Goal: Task Accomplishment & Management: Manage account settings

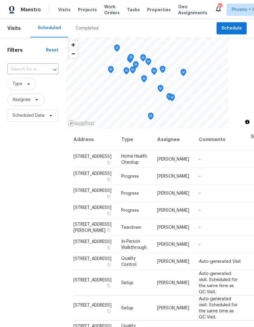
click at [32, 69] on input "text" at bounding box center [24, 69] width 34 height 9
type input "13433"
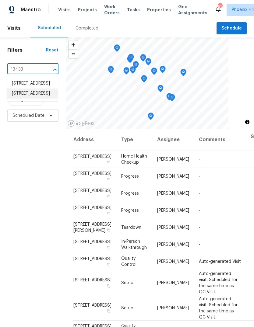
click at [33, 98] on li "[STREET_ADDRESS]" at bounding box center [32, 93] width 51 height 10
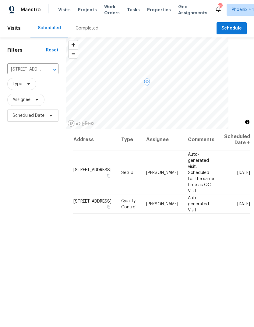
click at [0, 0] on icon at bounding box center [0, 0] width 0 height 0
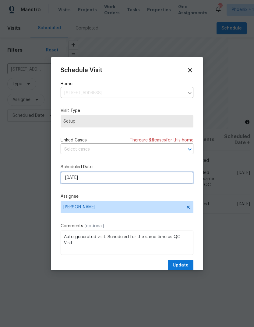
click at [117, 176] on input "[DATE]" at bounding box center [126, 177] width 133 height 12
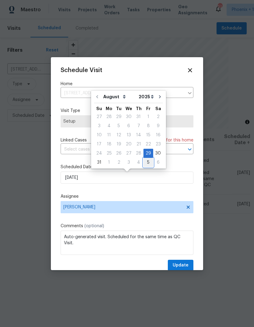
click at [147, 163] on div "5" at bounding box center [148, 162] width 10 height 9
type input "[DATE]"
select select "8"
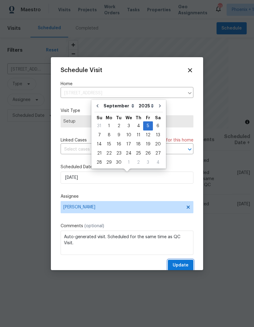
click at [181, 269] on span "Update" at bounding box center [180, 265] width 16 height 8
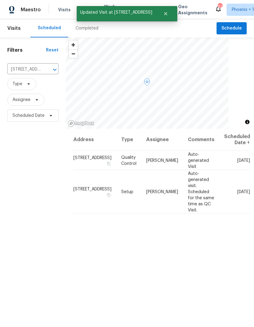
click at [0, 0] on icon at bounding box center [0, 0] width 0 height 0
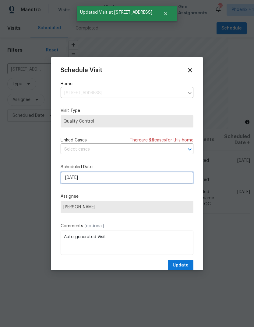
click at [105, 180] on input "[DATE]" at bounding box center [126, 177] width 133 height 12
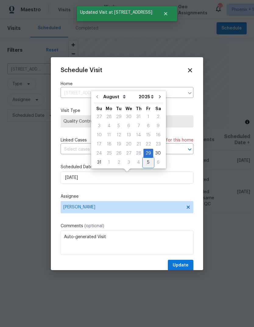
click at [146, 164] on div "5" at bounding box center [148, 162] width 10 height 9
type input "[DATE]"
select select "8"
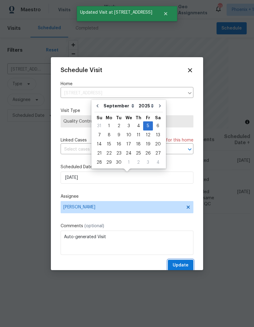
click at [185, 264] on span "Update" at bounding box center [180, 265] width 16 height 8
